Goal: Task Accomplishment & Management: Manage account settings

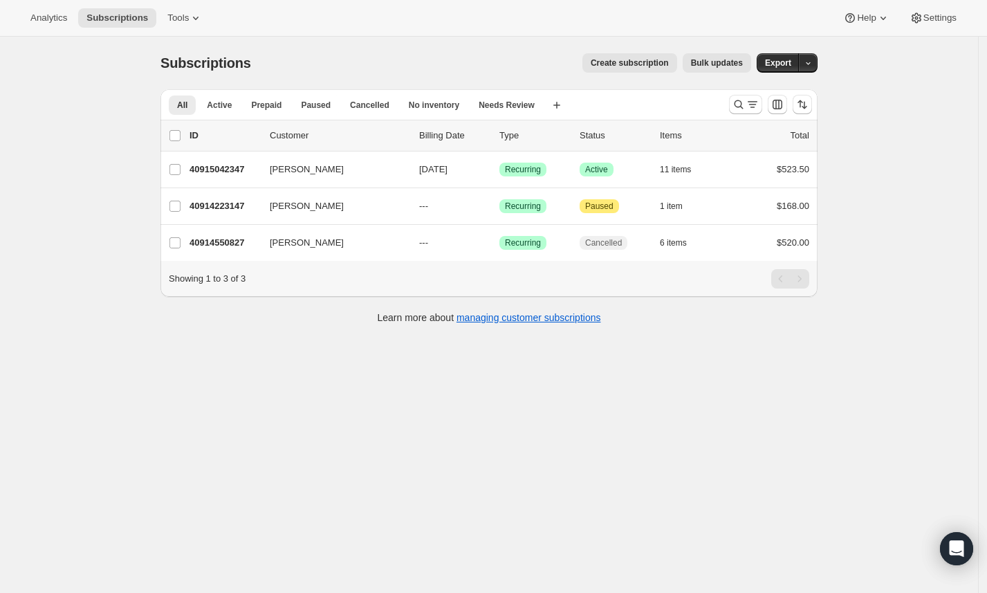
click at [926, 34] on div "Analytics Subscriptions Tools Help Settings" at bounding box center [493, 18] width 987 height 37
click at [932, 19] on span "Settings" at bounding box center [939, 17] width 33 height 11
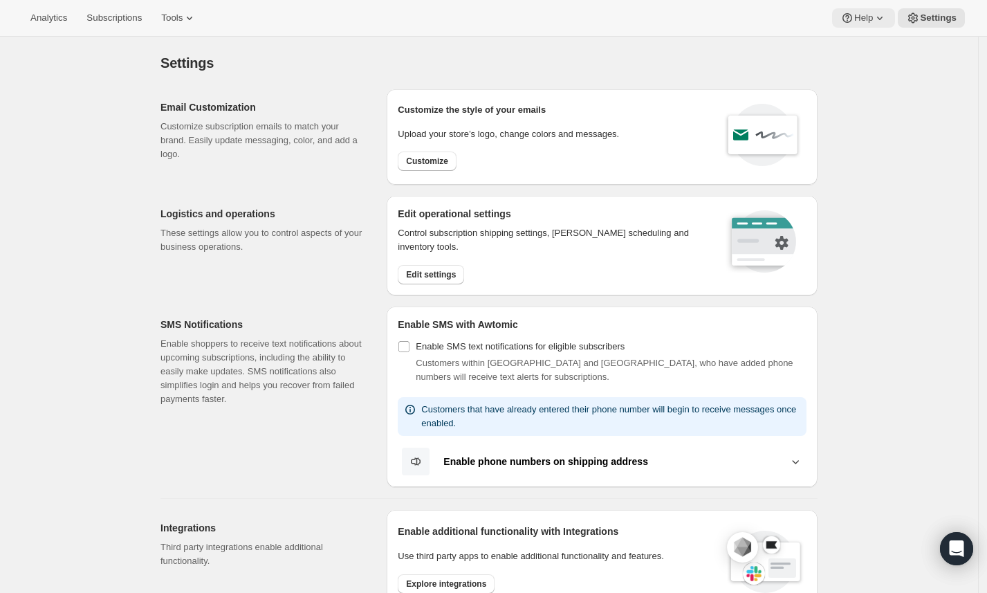
click at [883, 8] on button "Help" at bounding box center [863, 17] width 63 height 19
click at [872, 43] on span "Setup guide" at bounding box center [862, 46] width 48 height 10
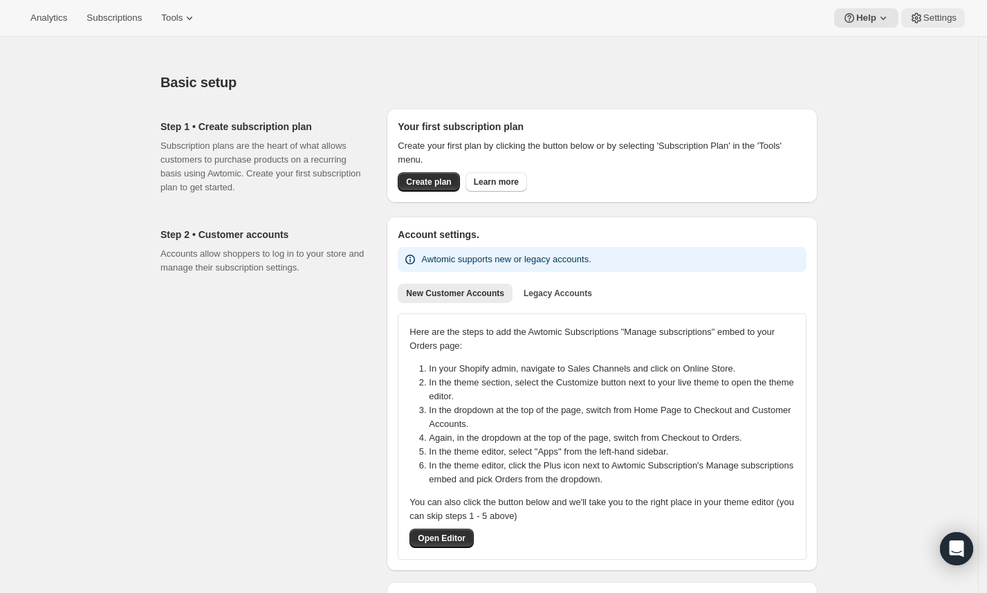
click at [927, 17] on span "Settings" at bounding box center [939, 17] width 33 height 11
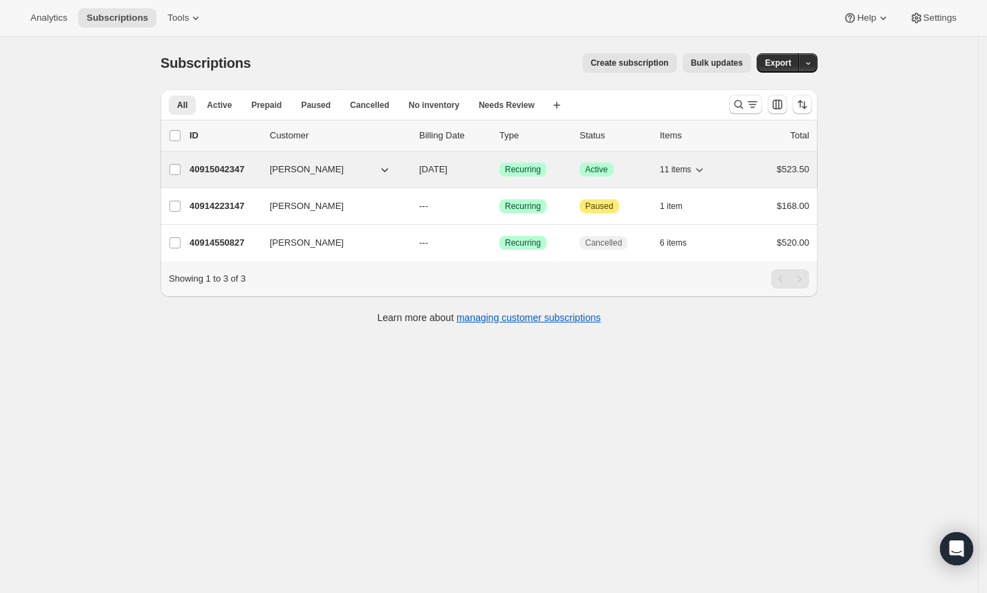
click at [226, 163] on p "40915042347" at bounding box center [224, 170] width 69 height 14
